Goal: Task Accomplishment & Management: Manage account settings

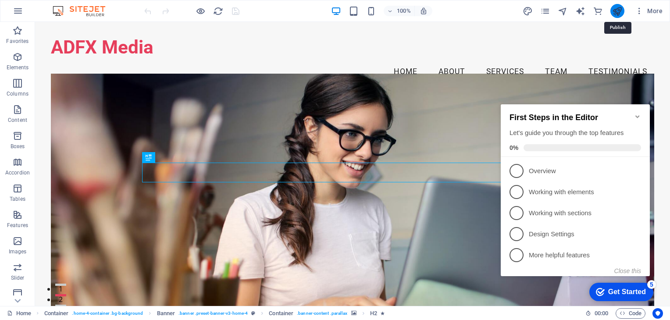
click at [0, 0] on icon "publish" at bounding box center [0, 0] width 0 height 0
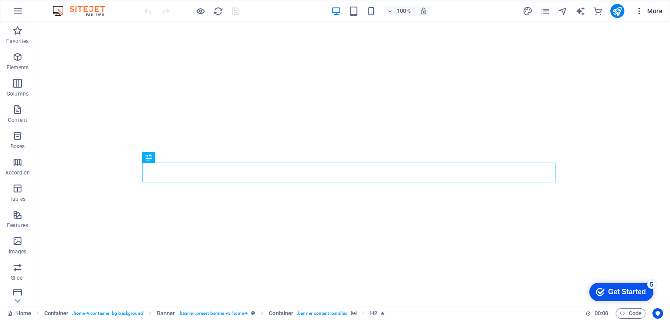
click at [641, 14] on icon "button" at bounding box center [639, 11] width 9 height 9
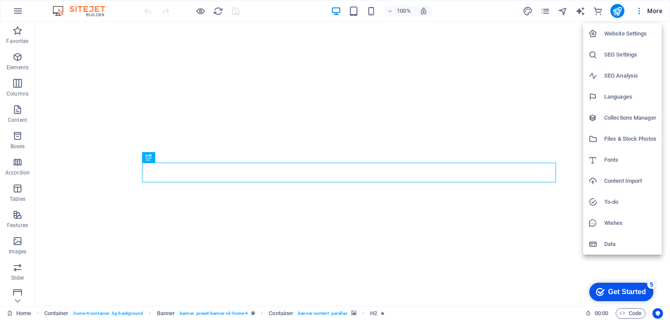
click at [618, 38] on h6 "Website Settings" at bounding box center [630, 33] width 52 height 11
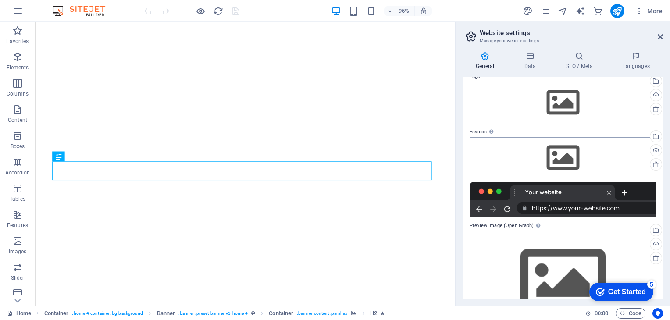
scroll to position [77, 0]
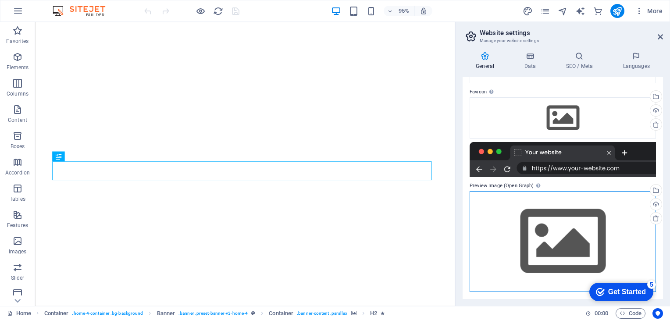
click at [536, 224] on div "Drag files here, click to choose files or select files from Files or our free s…" at bounding box center [562, 241] width 186 height 100
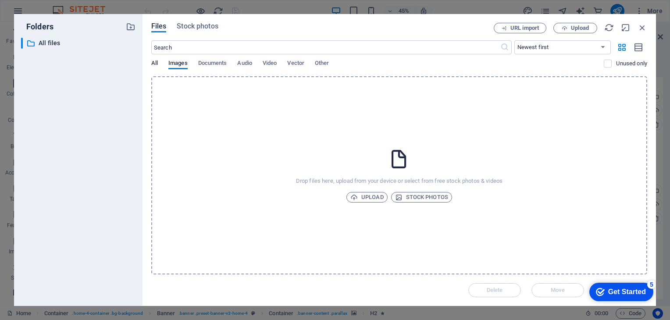
click at [153, 62] on span "All" at bounding box center [154, 64] width 7 height 12
click at [154, 65] on span "All" at bounding box center [154, 64] width 7 height 12
click at [641, 27] on icon "button" at bounding box center [642, 28] width 10 height 10
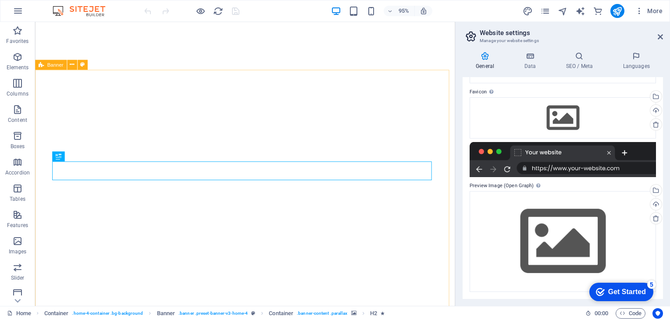
click at [552, 6] on div "More" at bounding box center [594, 11] width 143 height 14
click at [547, 11] on icon "pages" at bounding box center [545, 11] width 10 height 10
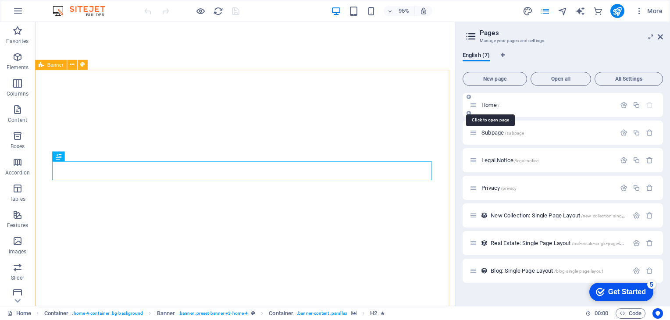
click at [487, 104] on span "Home /" at bounding box center [490, 105] width 18 height 7
click at [488, 104] on span "Home /" at bounding box center [490, 105] width 18 height 7
click at [493, 132] on span "Subpage /subpage" at bounding box center [502, 132] width 43 height 7
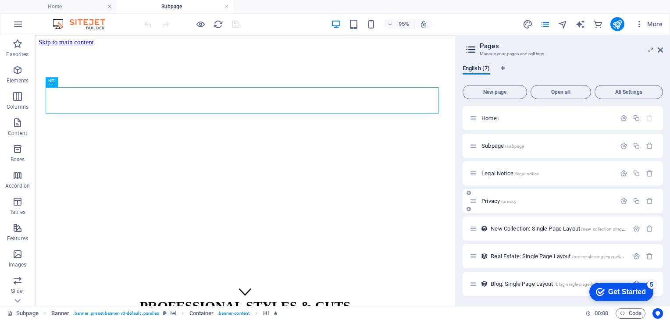
scroll to position [0, 0]
click at [562, 89] on span "Open all" at bounding box center [560, 91] width 53 height 5
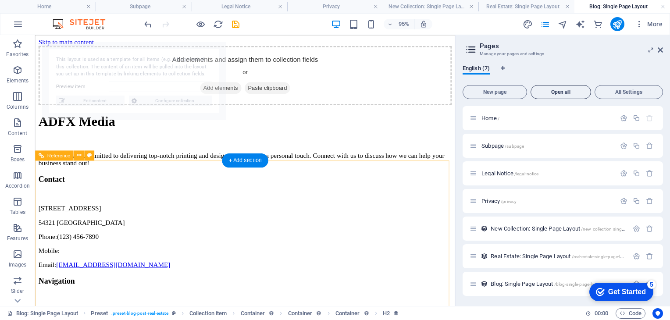
select select "68b831584c4528139009c259"
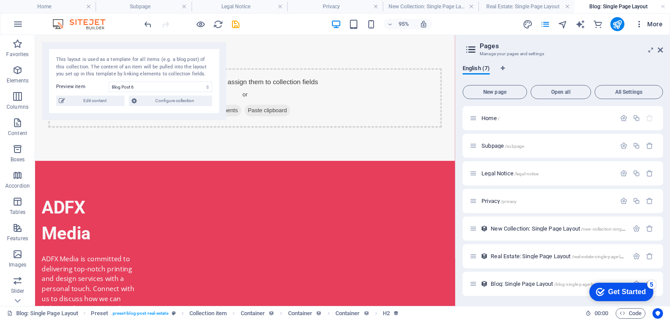
click at [640, 26] on icon "button" at bounding box center [639, 24] width 9 height 9
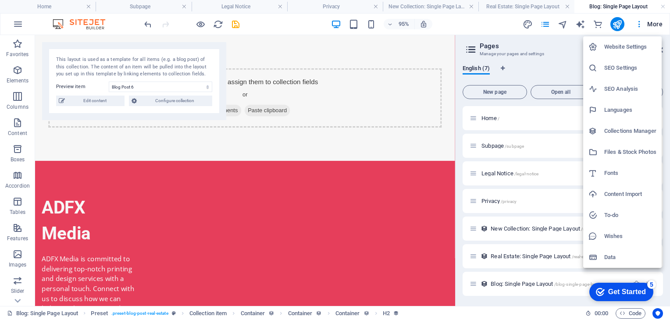
click at [613, 46] on h6 "Website Settings" at bounding box center [630, 47] width 52 height 11
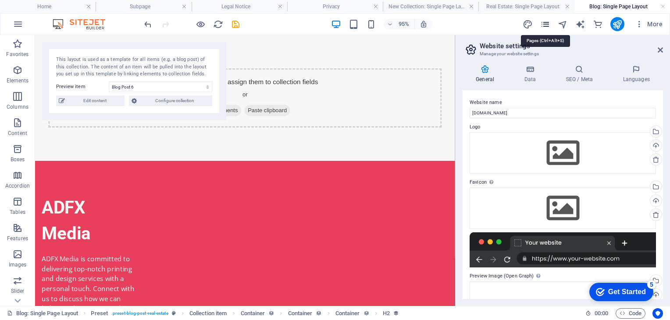
click at [545, 25] on icon "pages" at bounding box center [545, 24] width 10 height 10
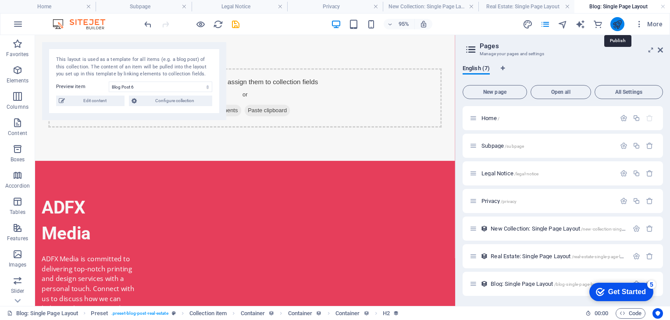
click at [616, 25] on icon "publish" at bounding box center [617, 24] width 10 height 10
